Goal: Information Seeking & Learning: Understand process/instructions

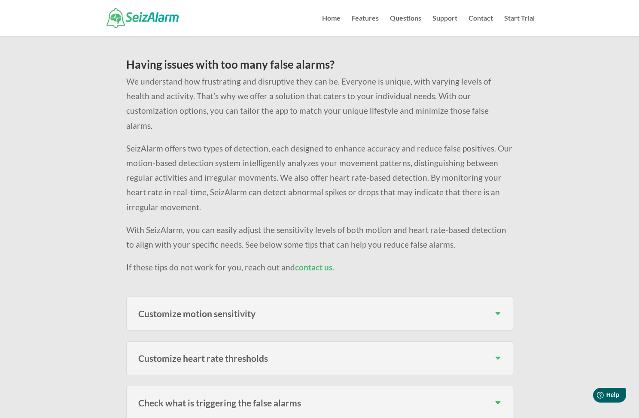
scroll to position [137, 0]
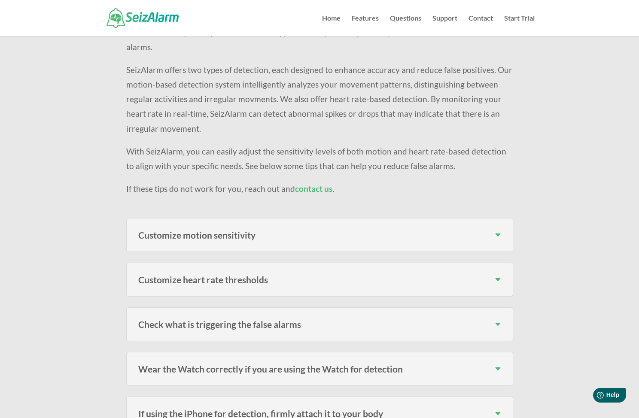
click at [245, 230] on h3 "Customize motion sensitivity" at bounding box center [319, 234] width 363 height 9
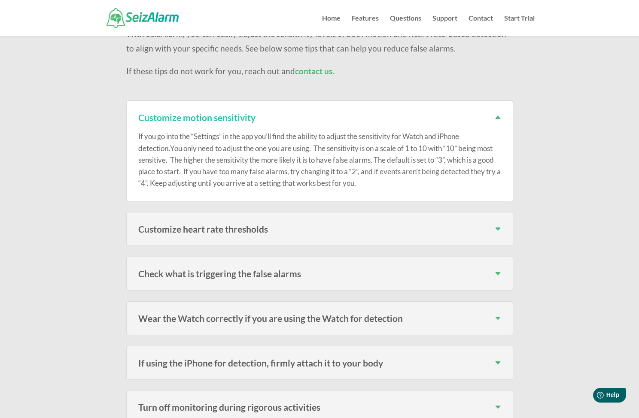
scroll to position [255, 0]
click at [243, 236] on div "Customize motion sensitivity If you go into the “Settings” in the app you’ll fi…" at bounding box center [319, 344] width 387 height 489
click at [244, 224] on h3 "Customize heart rate thresholds" at bounding box center [319, 228] width 363 height 9
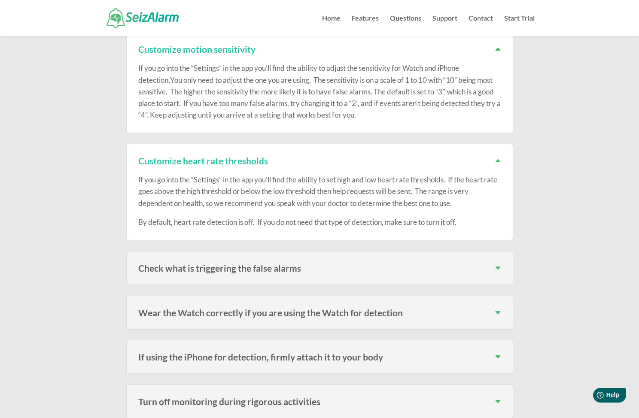
scroll to position [381, 0]
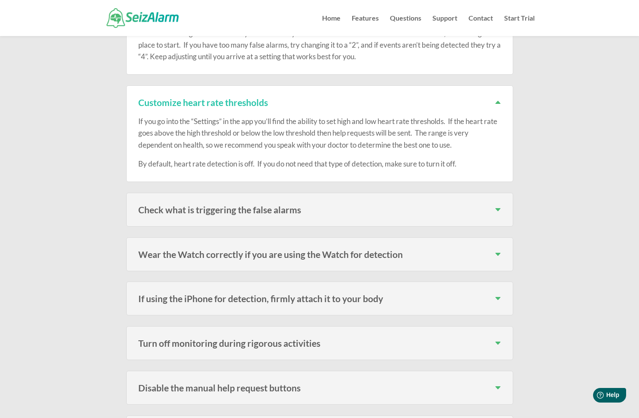
click at [248, 205] on h3 "Check what is triggering the false alarms" at bounding box center [319, 209] width 363 height 9
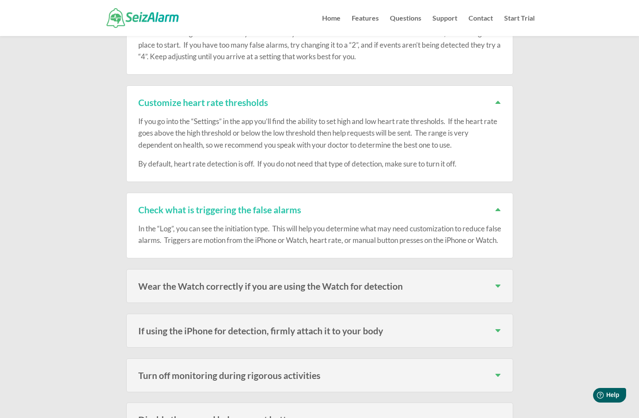
scroll to position [491, 0]
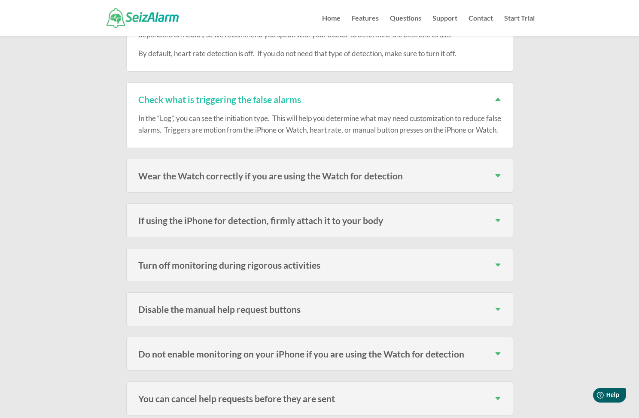
click at [253, 186] on div "Wear the Watch correctly if you are using the Watch for detection Make sure you…" at bounding box center [319, 176] width 387 height 34
click at [254, 176] on h3 "Wear the Watch correctly if you are using the Watch for detection" at bounding box center [319, 175] width 363 height 9
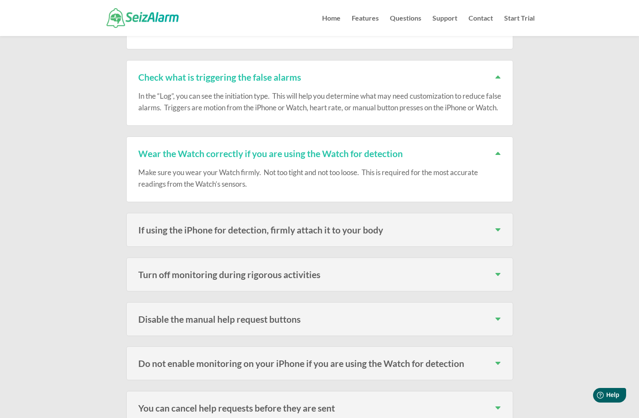
scroll to position [587, 0]
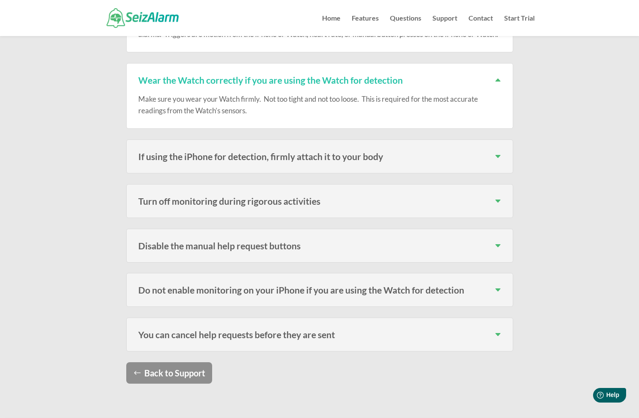
click at [261, 201] on h3 "Turn off monitoring during rigorous activities" at bounding box center [319, 201] width 363 height 9
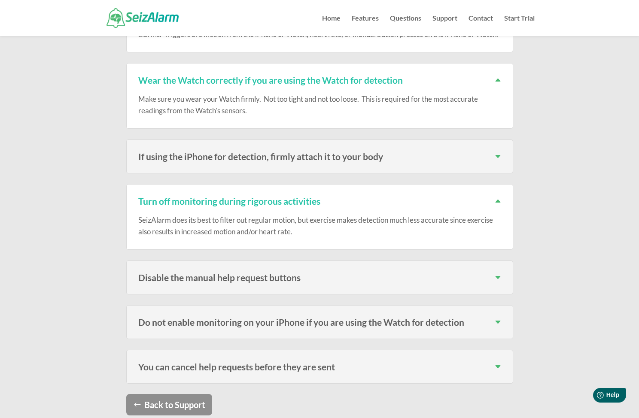
click at [261, 201] on h3 "Turn off monitoring during rigorous activities" at bounding box center [319, 201] width 363 height 9
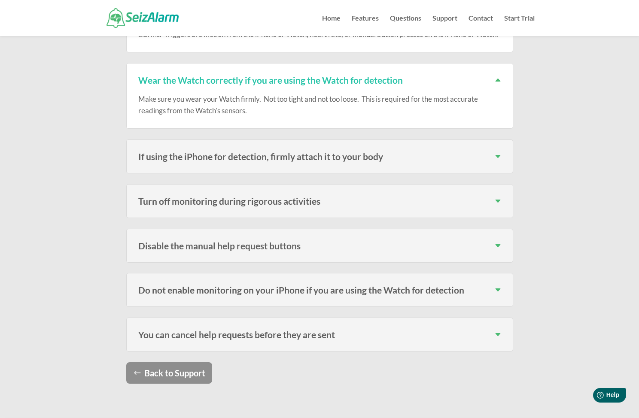
click at [249, 325] on div "You can cancel help requests before they are sent Don’t forget, you can cancel …" at bounding box center [319, 335] width 387 height 34
click at [247, 331] on h3 "You can cancel help requests before they are sent" at bounding box center [319, 334] width 363 height 9
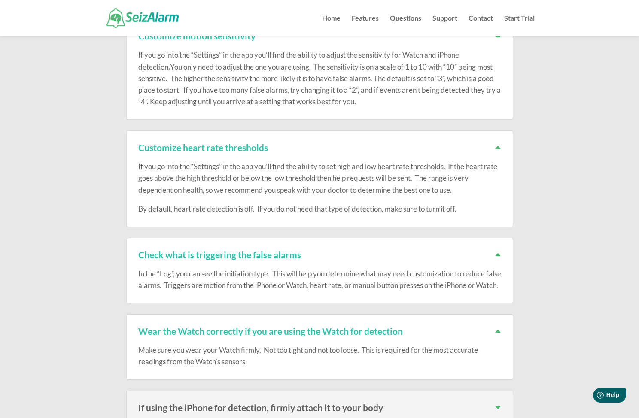
scroll to position [259, 0]
